Goal: Task Accomplishment & Management: Use online tool/utility

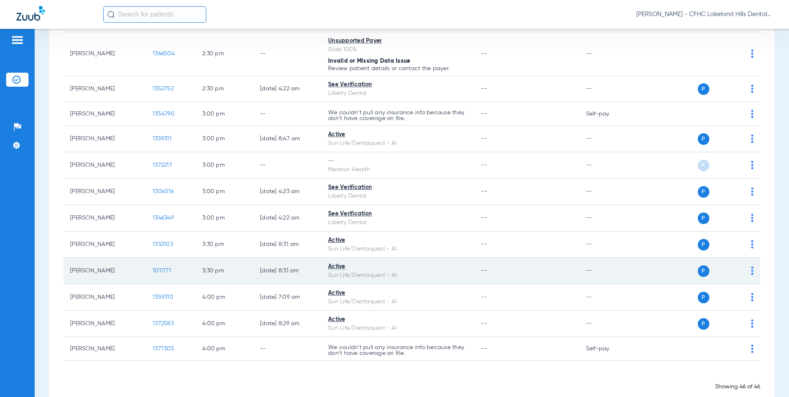
scroll to position [1150, 0]
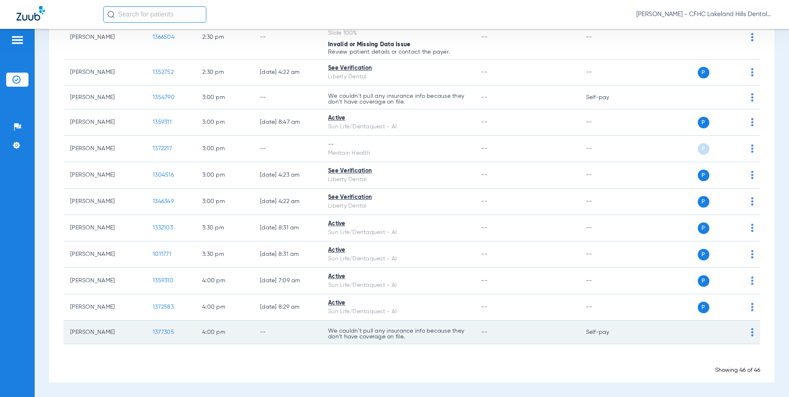
click at [156, 330] on span "1377305" at bounding box center [163, 332] width 21 height 6
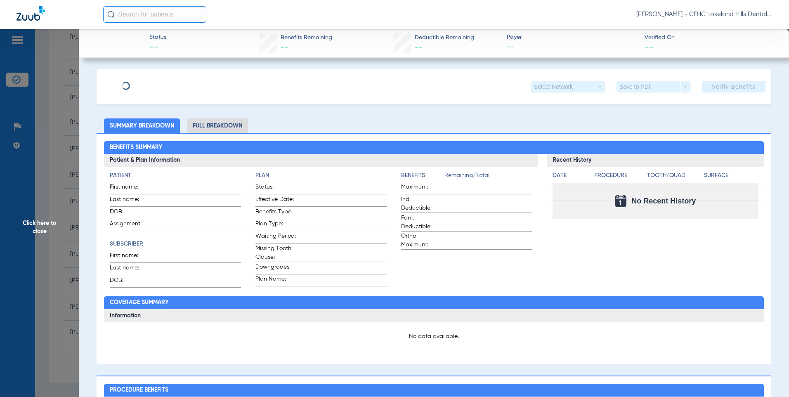
type input "[PERSON_NAME]"
type input "[DATE]"
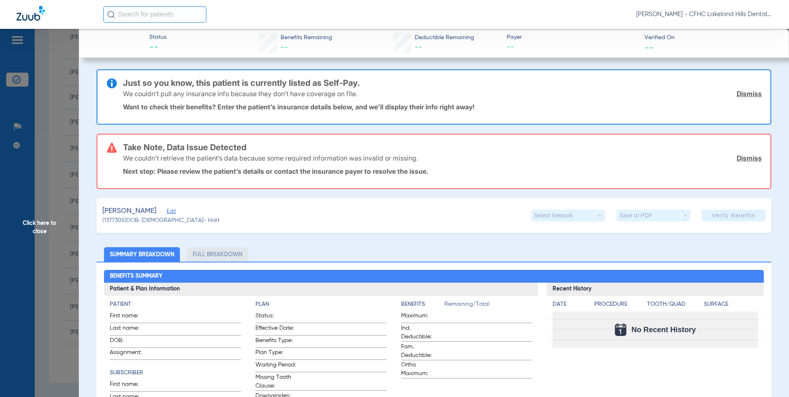
click at [174, 211] on span "Edit" at bounding box center [170, 212] width 7 height 8
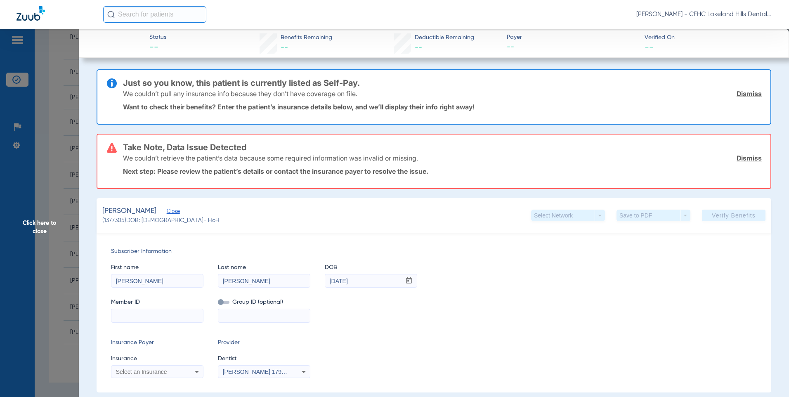
paste input "7754061147"
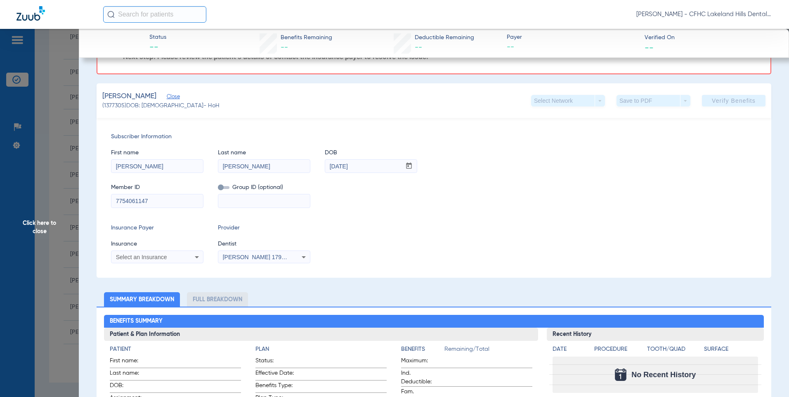
scroll to position [124, 0]
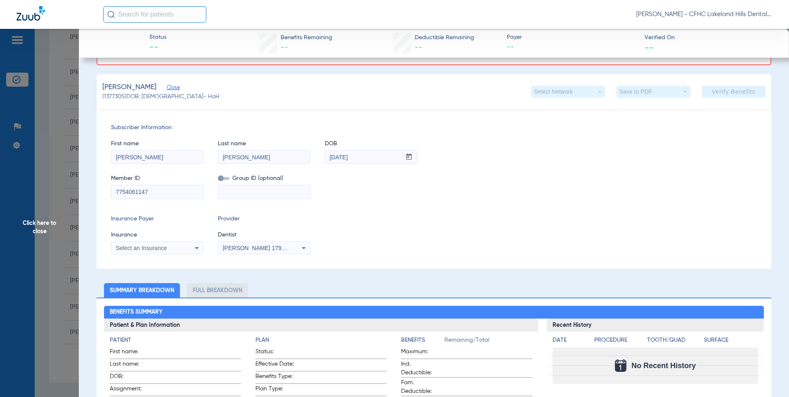
type input "7754061147"
click at [137, 248] on span "Select an Insurance" at bounding box center [141, 248] width 51 height 7
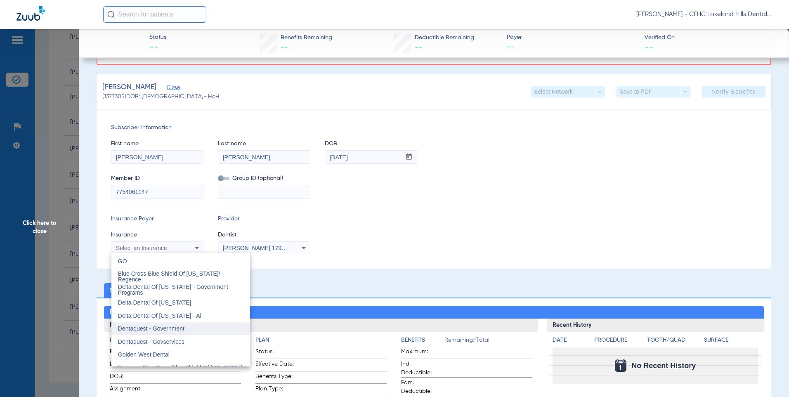
type input "GO"
click at [150, 327] on span "Dentaquest - Government" at bounding box center [151, 328] width 66 height 7
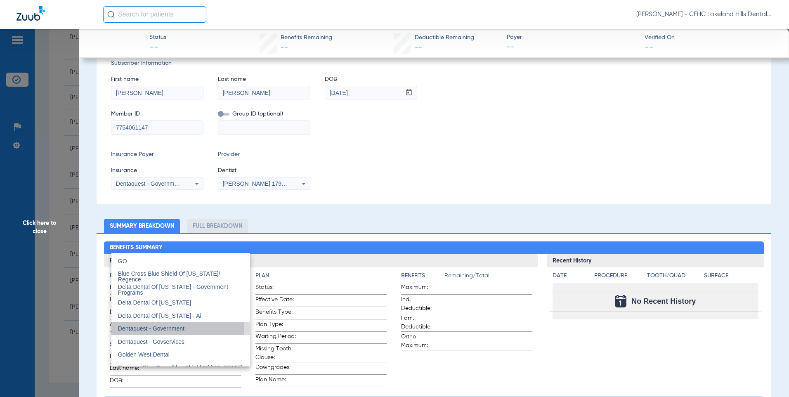
scroll to position [59, 0]
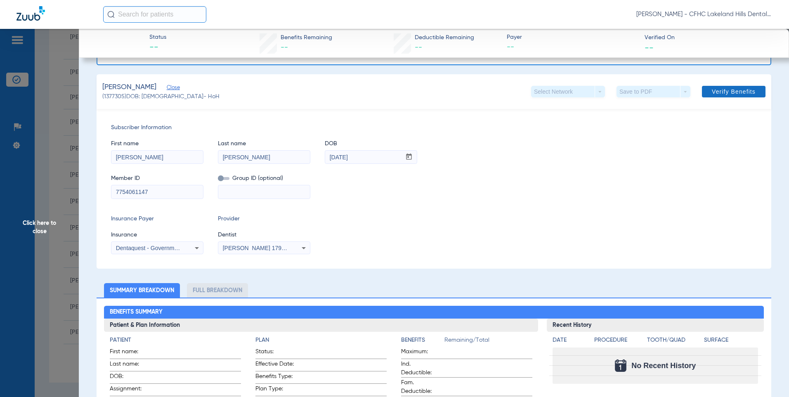
click at [714, 89] on span "Verify Benefits" at bounding box center [734, 91] width 44 height 7
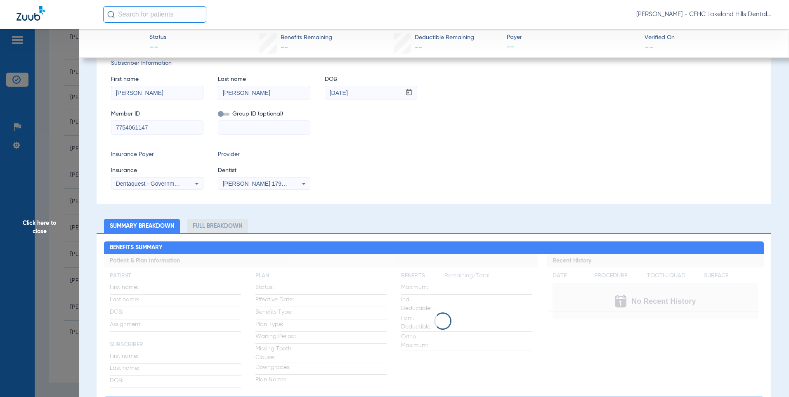
scroll to position [0, 0]
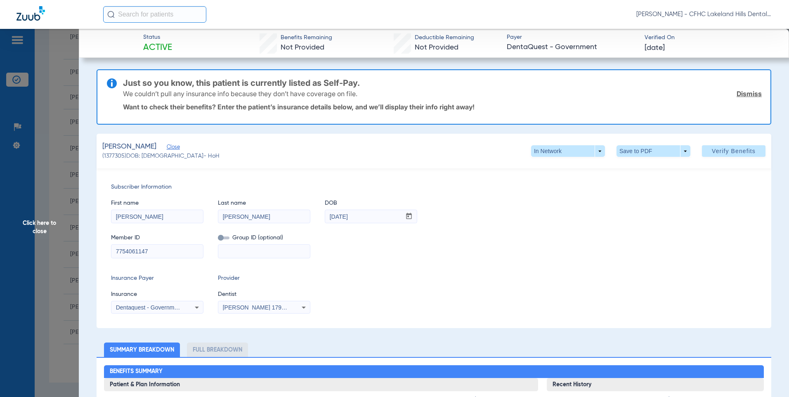
click at [745, 94] on link "Dismiss" at bounding box center [749, 94] width 25 height 8
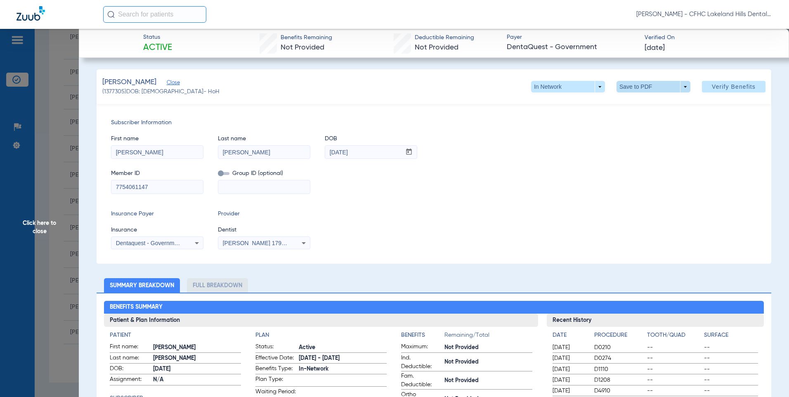
click at [649, 91] on span at bounding box center [654, 87] width 20 height 20
click at [648, 108] on button "insert_drive_file Save to PDF" at bounding box center [642, 103] width 62 height 17
